Goal: Task Accomplishment & Management: Use online tool/utility

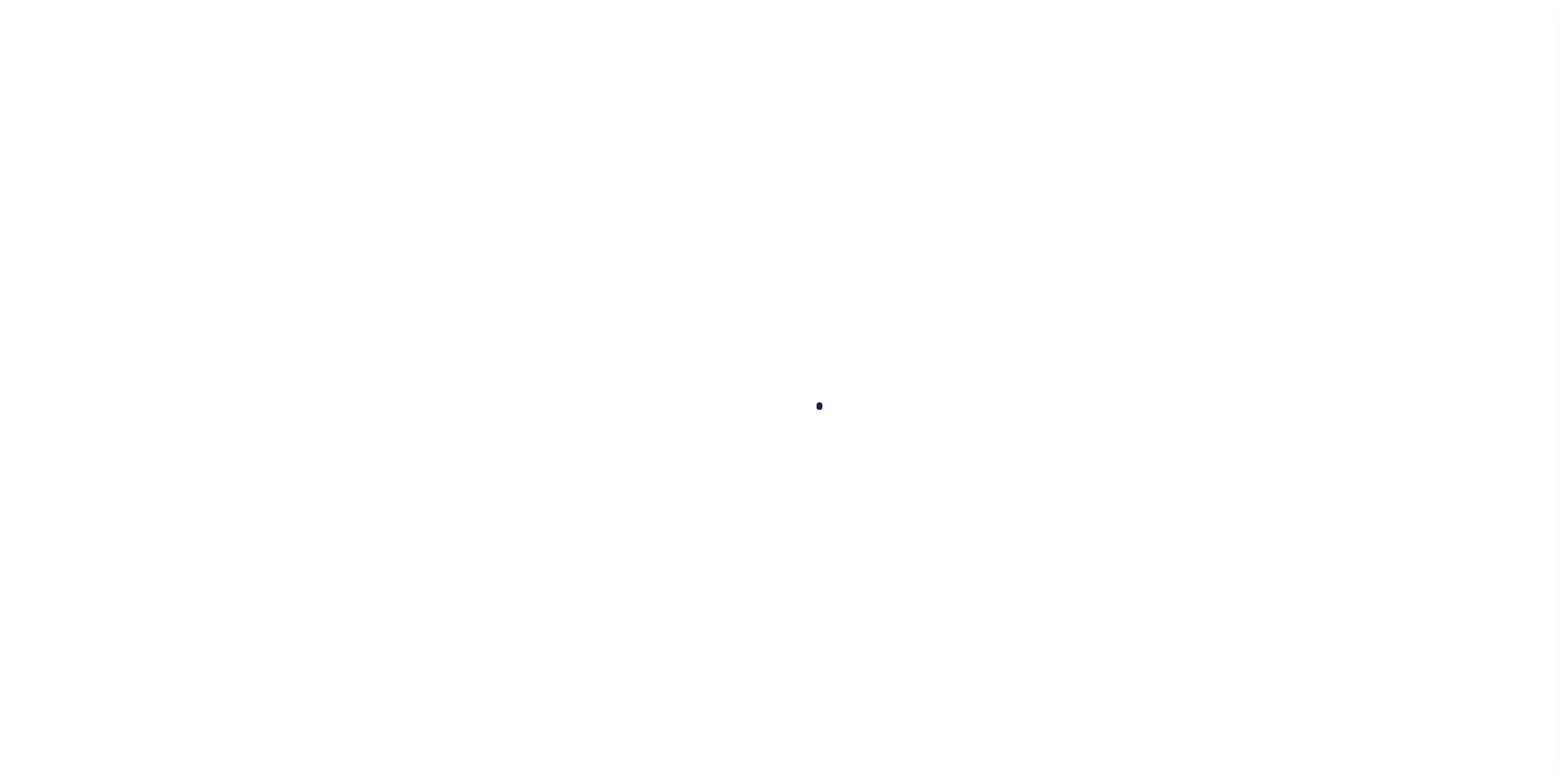
scroll to position [17, 0]
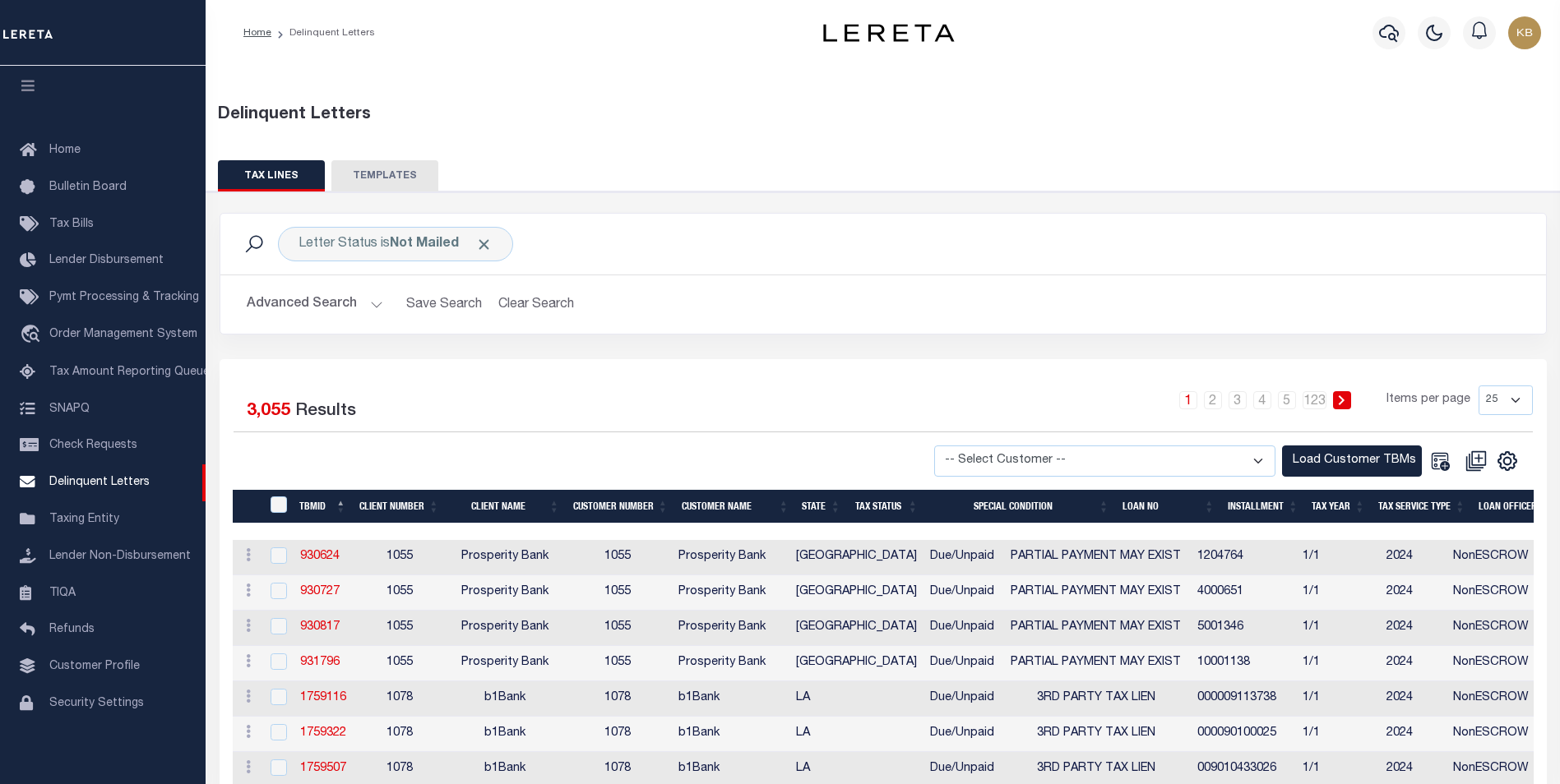
click at [531, 396] on div "Selected 3,055 Results" at bounding box center [387, 409] width 307 height 46
click at [490, 244] on span "Click to Remove" at bounding box center [484, 244] width 18 height 18
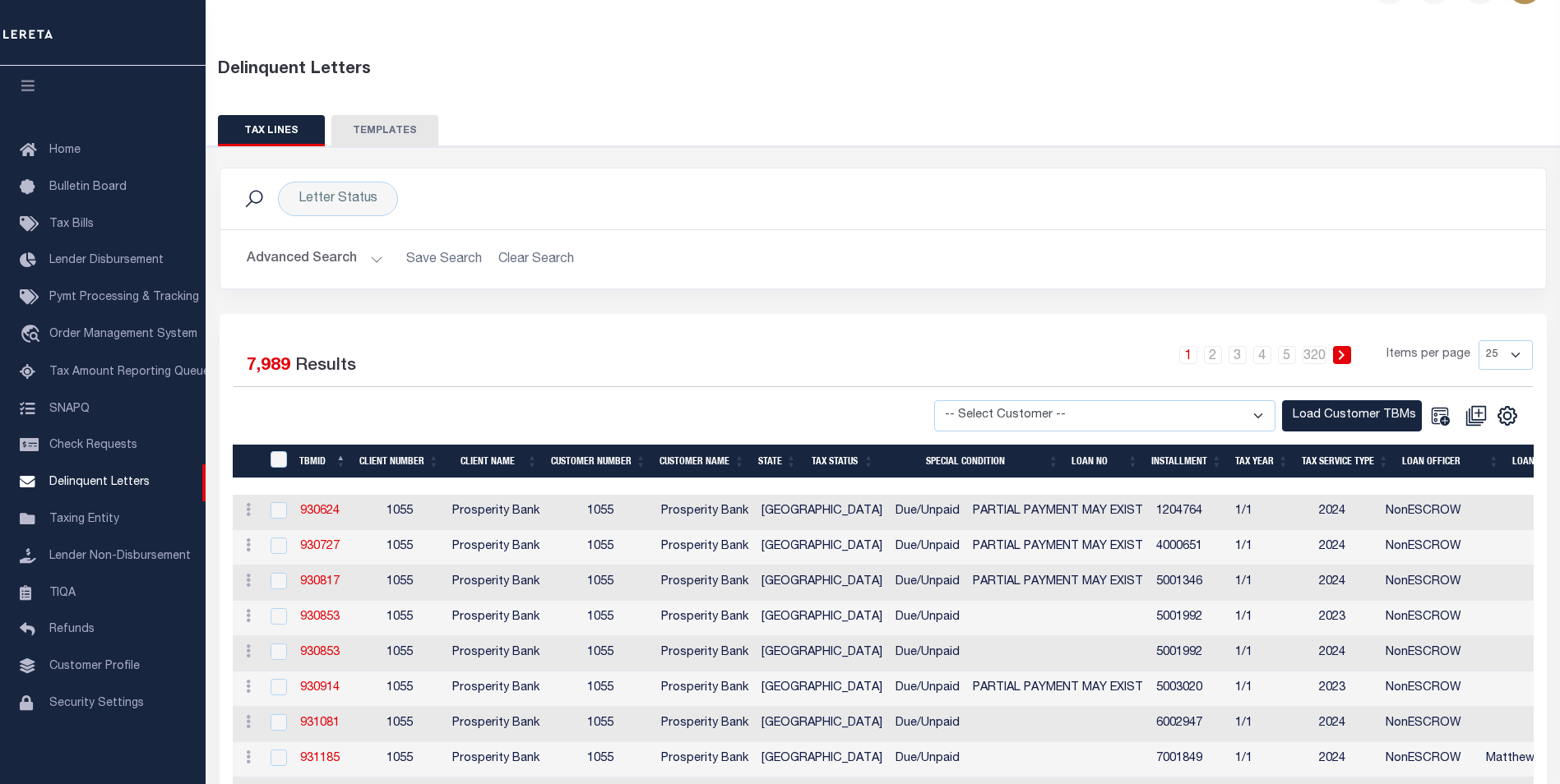
scroll to position [83, 0]
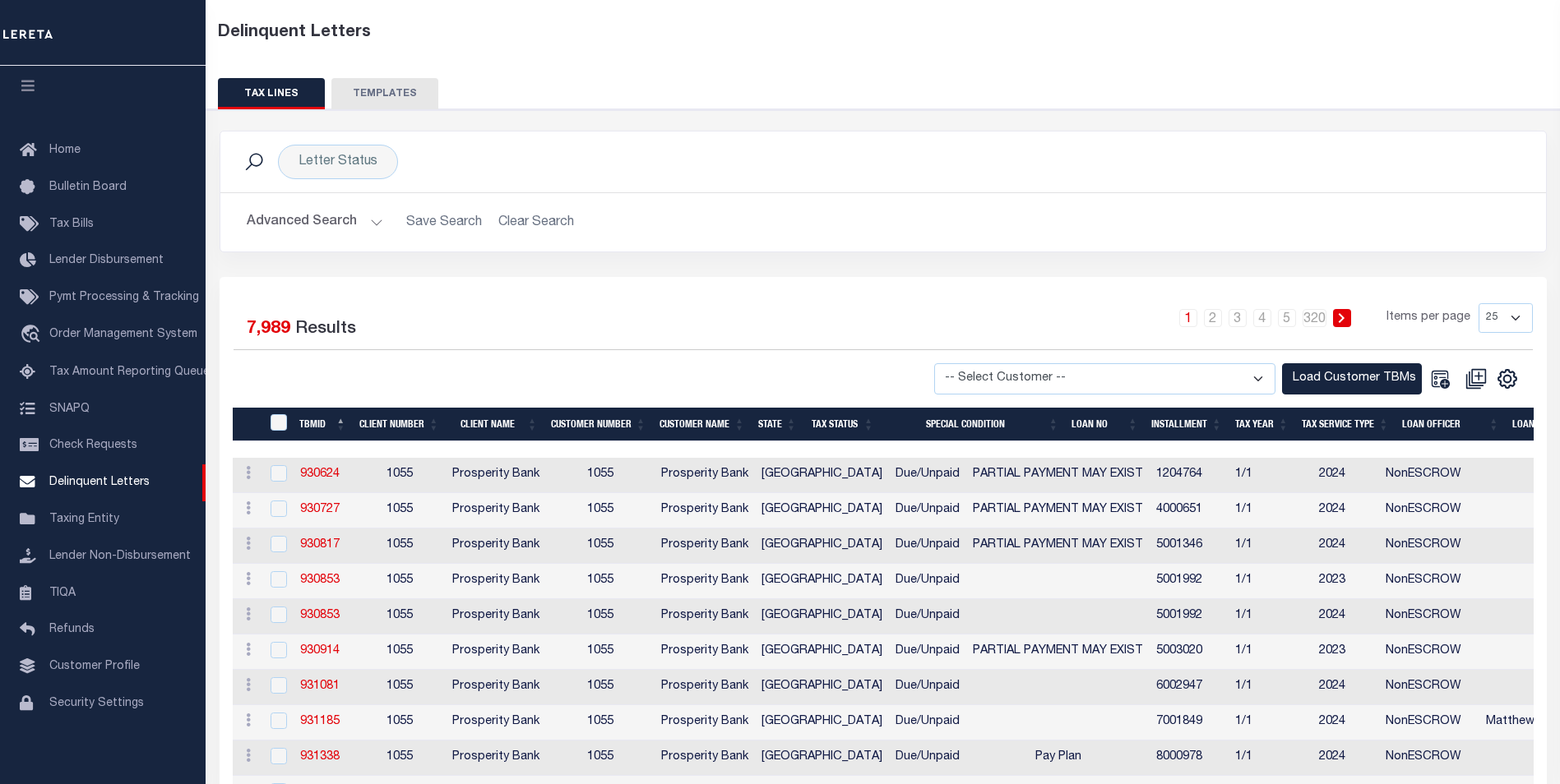
click at [373, 223] on button "Advanced Search" at bounding box center [315, 222] width 137 height 33
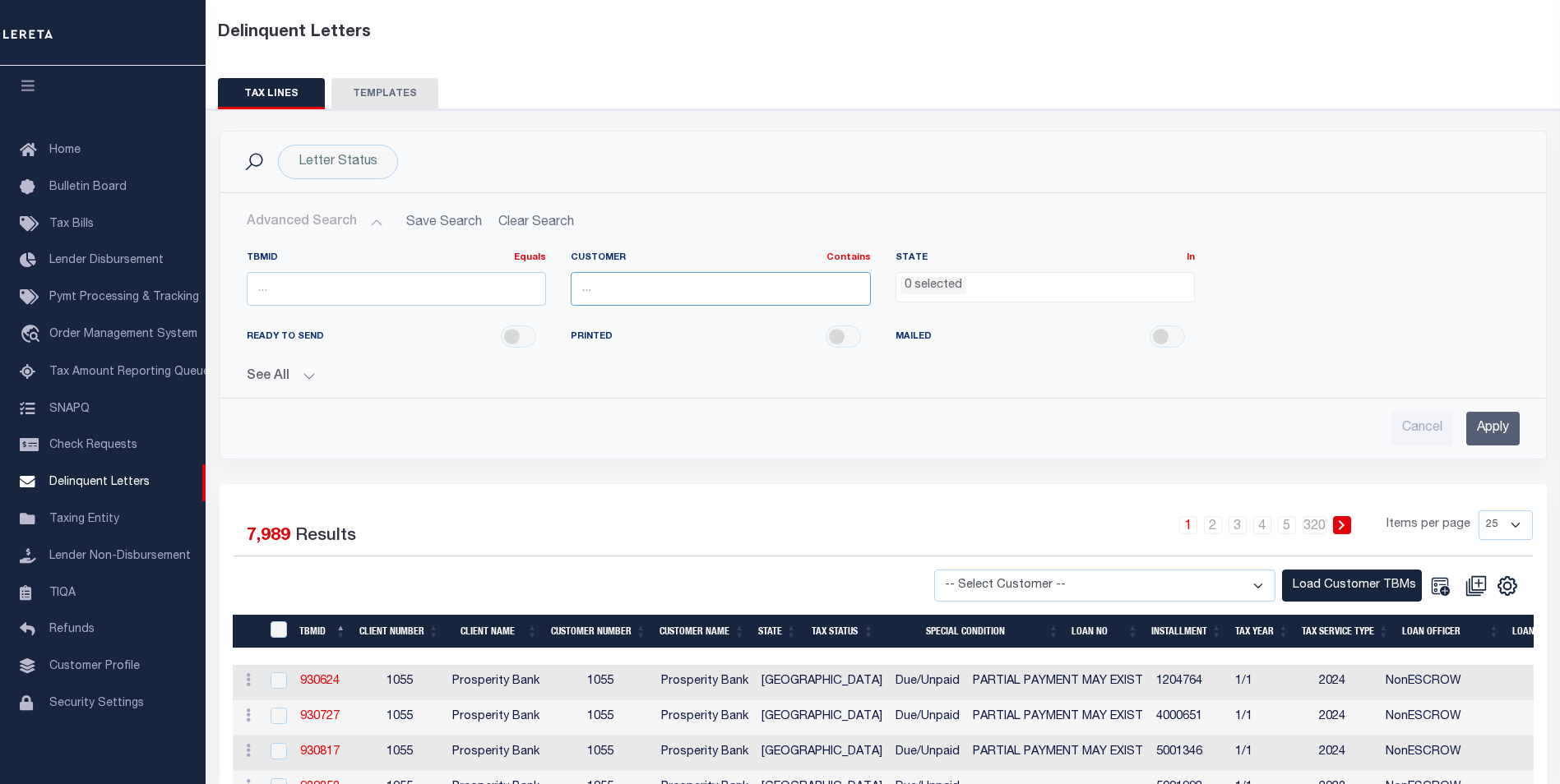
click at [768, 281] on input "text" at bounding box center [720, 289] width 300 height 33
type input "[US_STATE] Bank"
click at [1503, 432] on input "Apply" at bounding box center [1493, 428] width 54 height 33
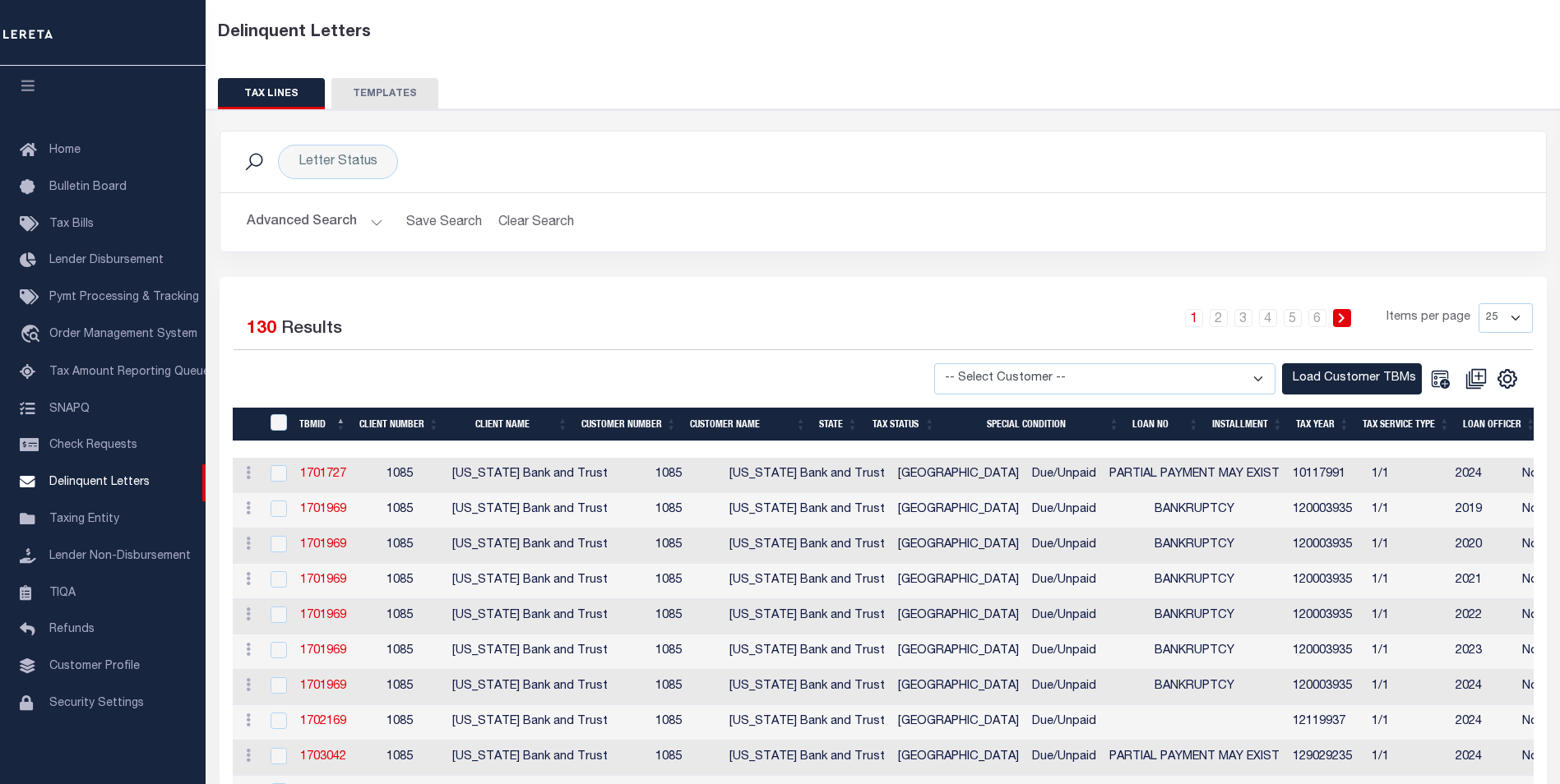
click at [1262, 370] on select "-- Select Customer -- Accumatch - Refunds All In Credit Union Amarillo National…" at bounding box center [1104, 379] width 341 height 33
select select "1085"
click at [950, 363] on select "-- Select Customer -- Accumatch - Refunds All In Credit Union Amarillo National…" at bounding box center [1104, 379] width 341 height 33
click at [1325, 377] on button "Load Customer TBMs" at bounding box center [1352, 379] width 139 height 33
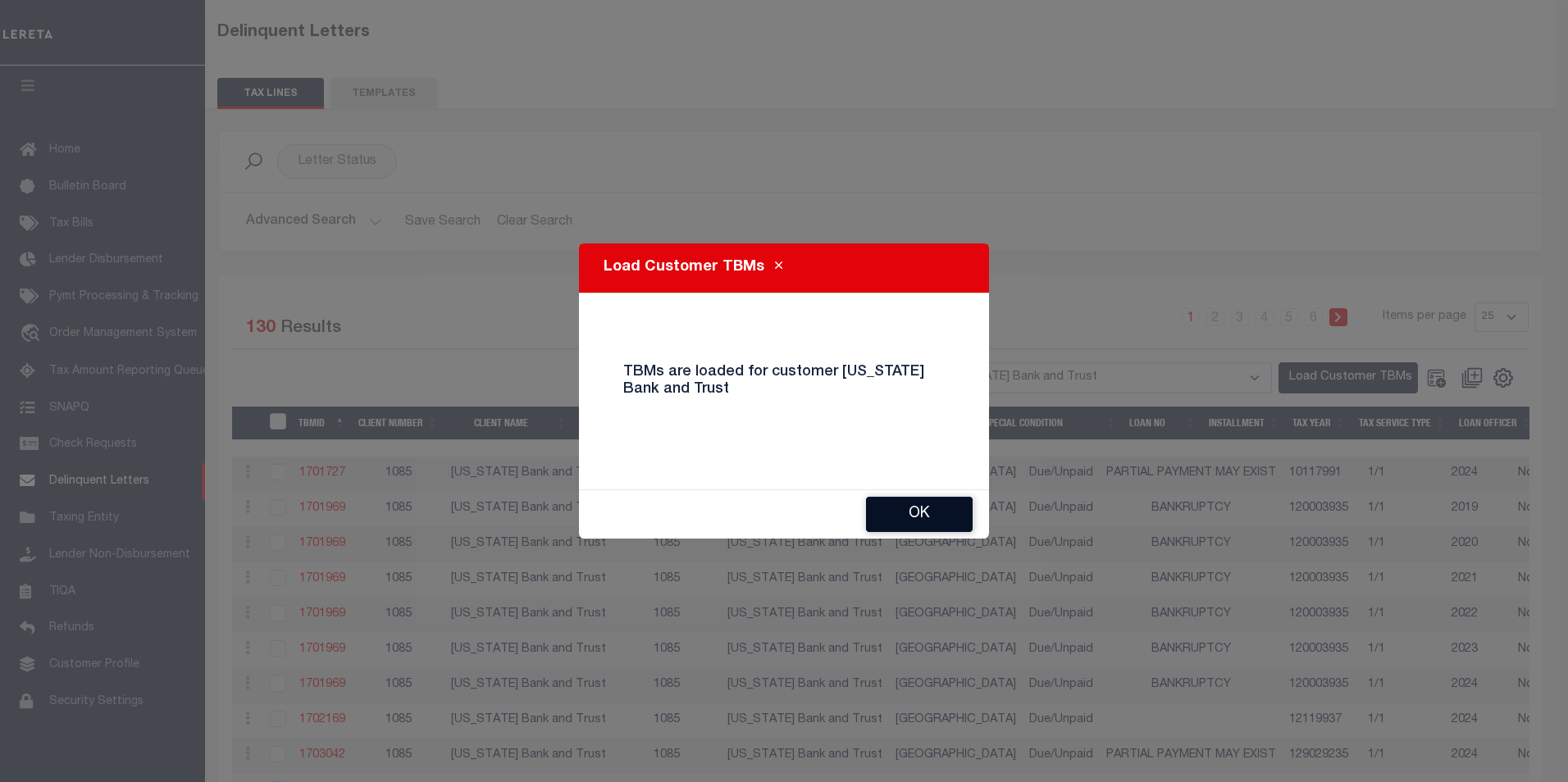
click at [902, 524] on button "Ok" at bounding box center [919, 514] width 107 height 35
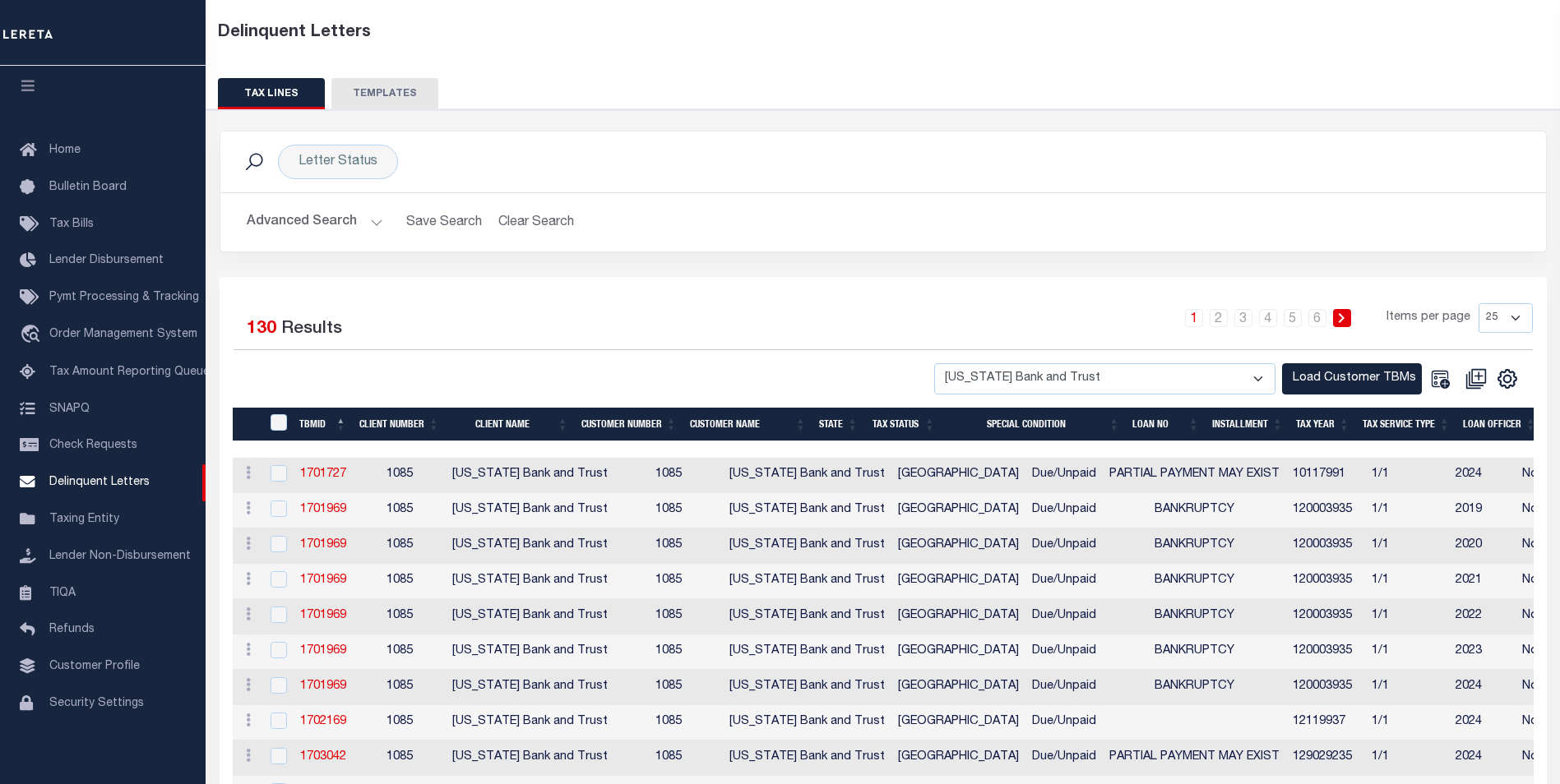
click at [374, 231] on button "Advanced Search" at bounding box center [315, 222] width 137 height 33
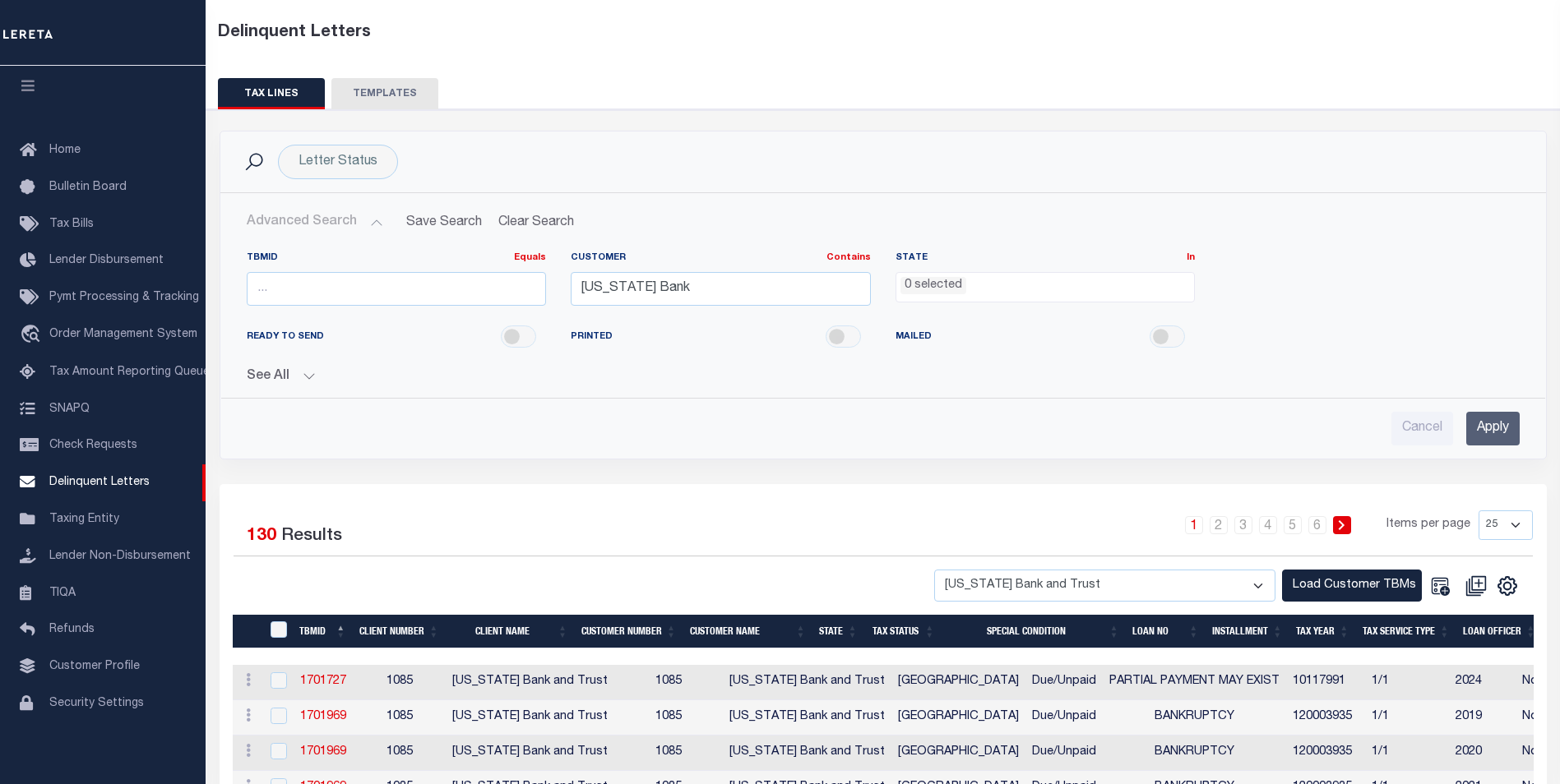
click at [1511, 425] on input "Apply" at bounding box center [1493, 428] width 54 height 33
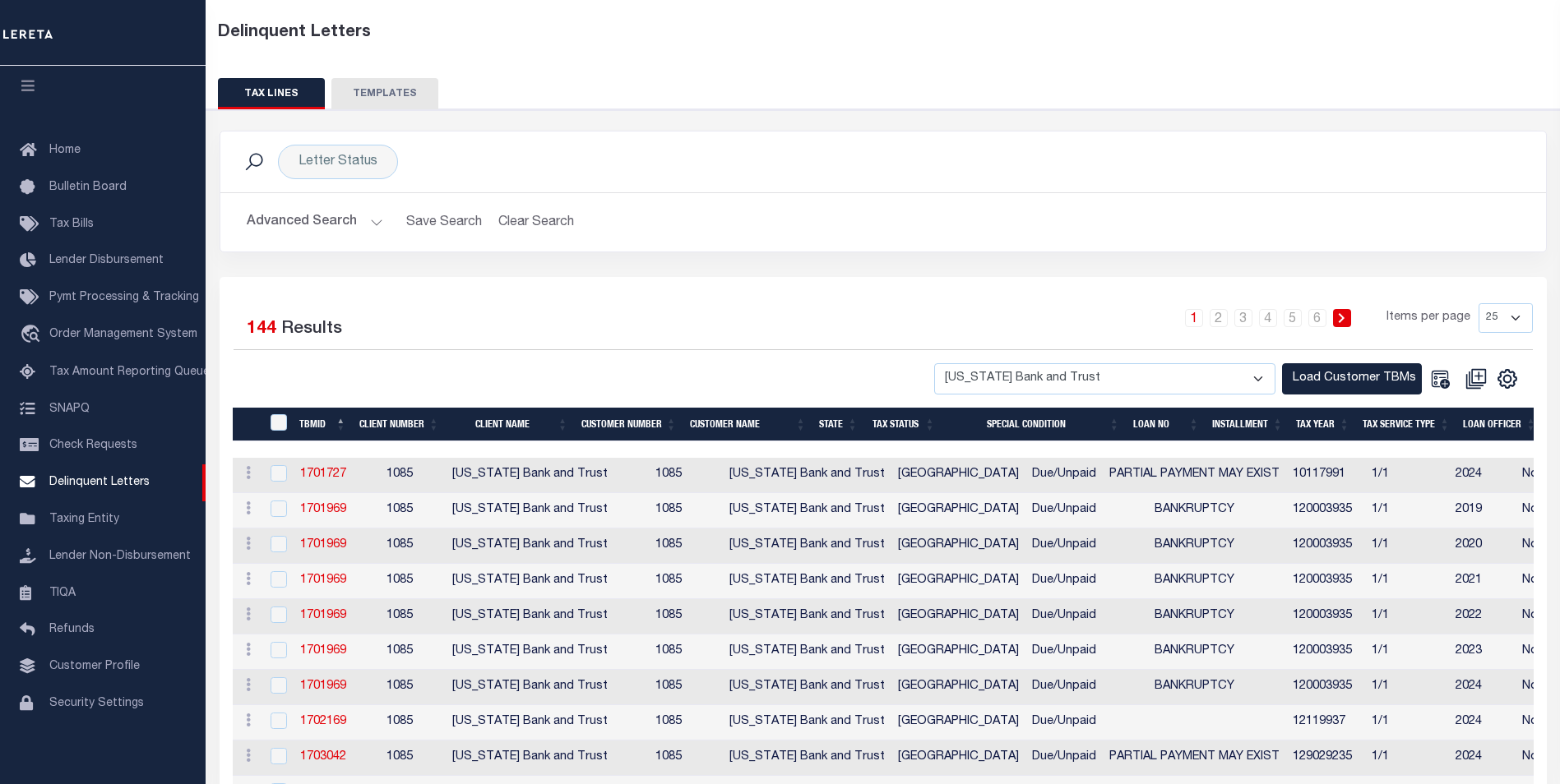
click at [841, 327] on div "1 2 3 4 5 6 Items per page 25 50 100 500 1000" at bounding box center [1048, 325] width 969 height 43
click at [772, 328] on div "1 2 3 4 5 6 Items per page 25 50 100 500 1000" at bounding box center [1048, 325] width 969 height 43
